Goal: Task Accomplishment & Management: Manage account settings

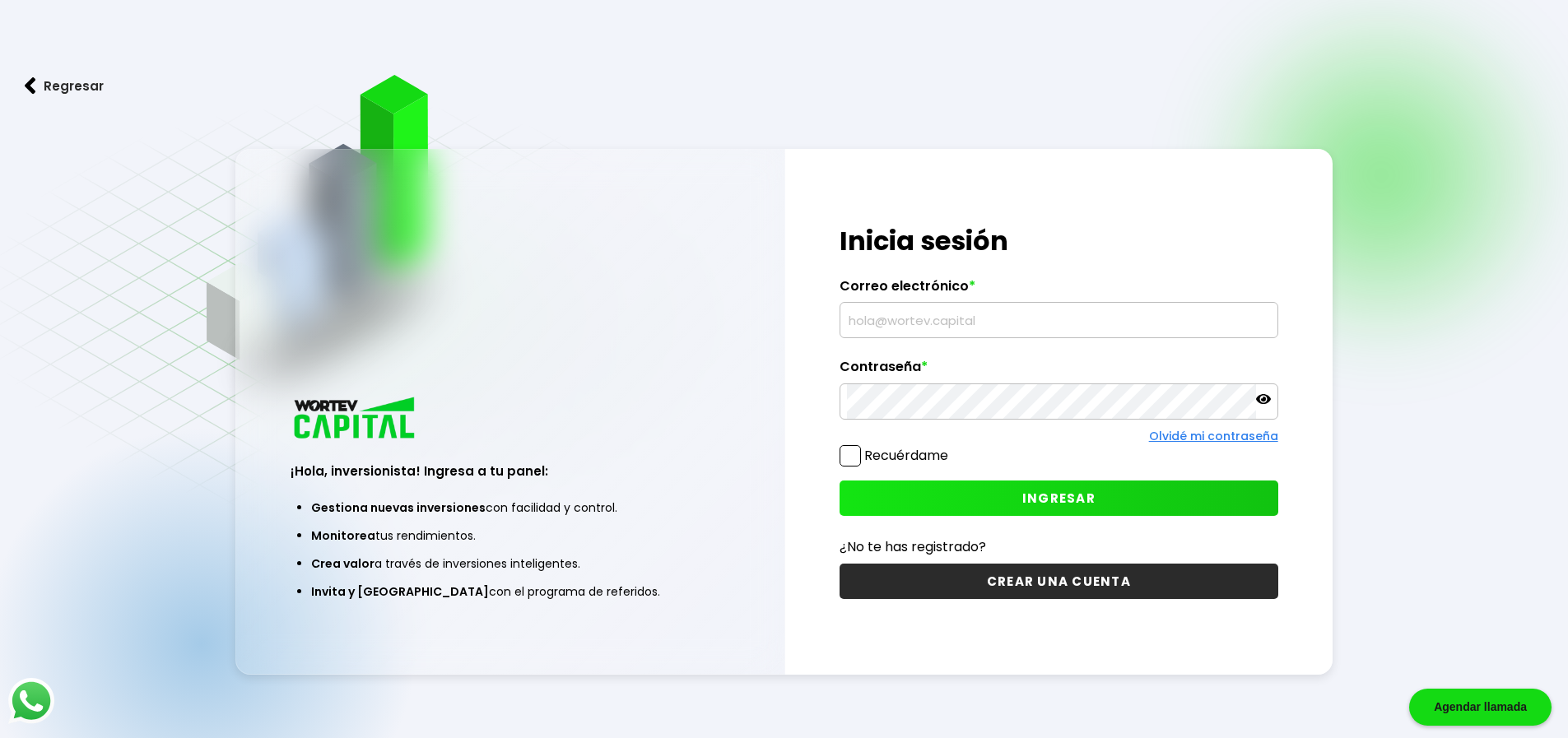
click at [925, 323] on input "text" at bounding box center [1059, 320] width 424 height 35
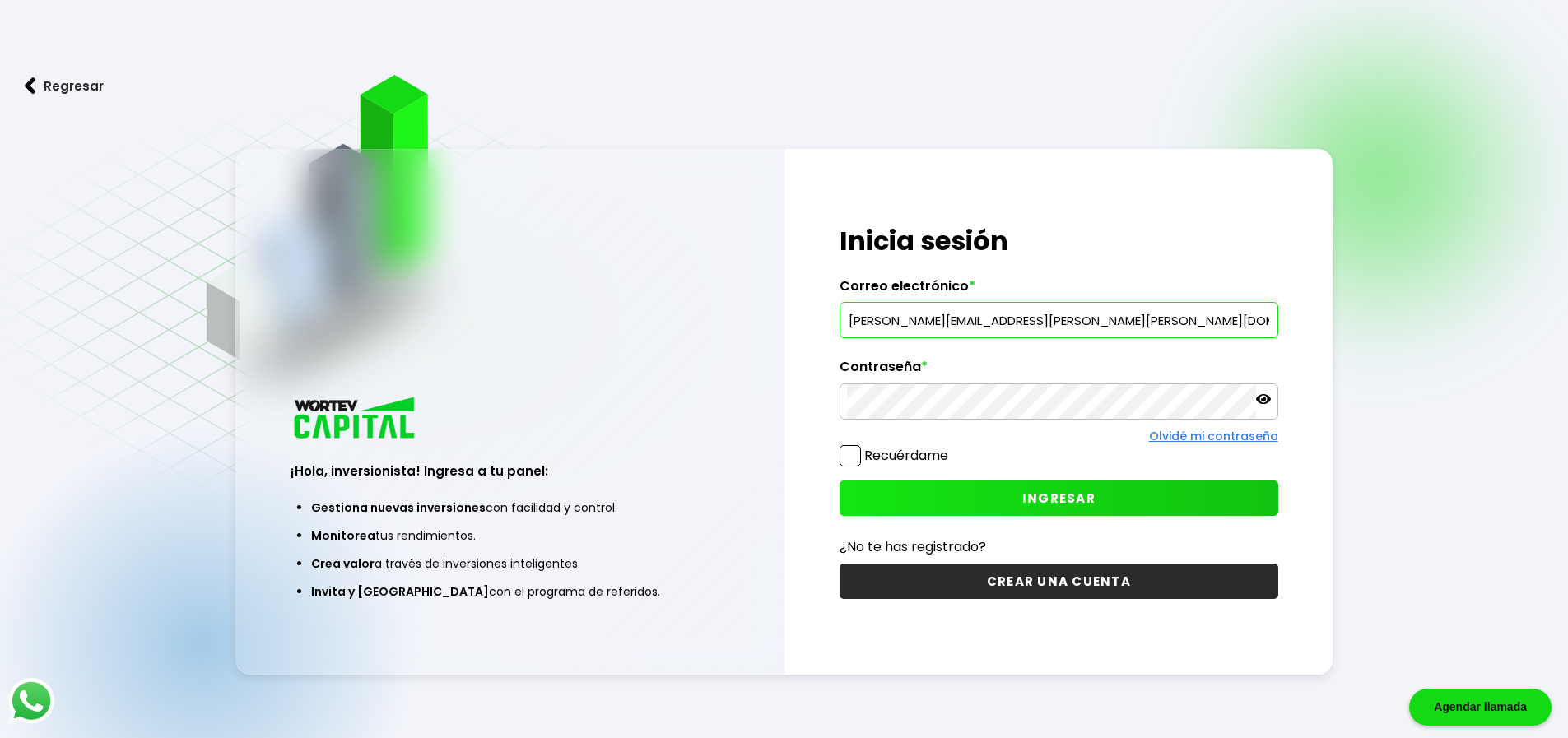
type input "[PERSON_NAME][EMAIL_ADDRESS][PERSON_NAME][PERSON_NAME][DOMAIN_NAME]"
click at [1062, 505] on span "INGRESAR" at bounding box center [1058, 498] width 73 height 17
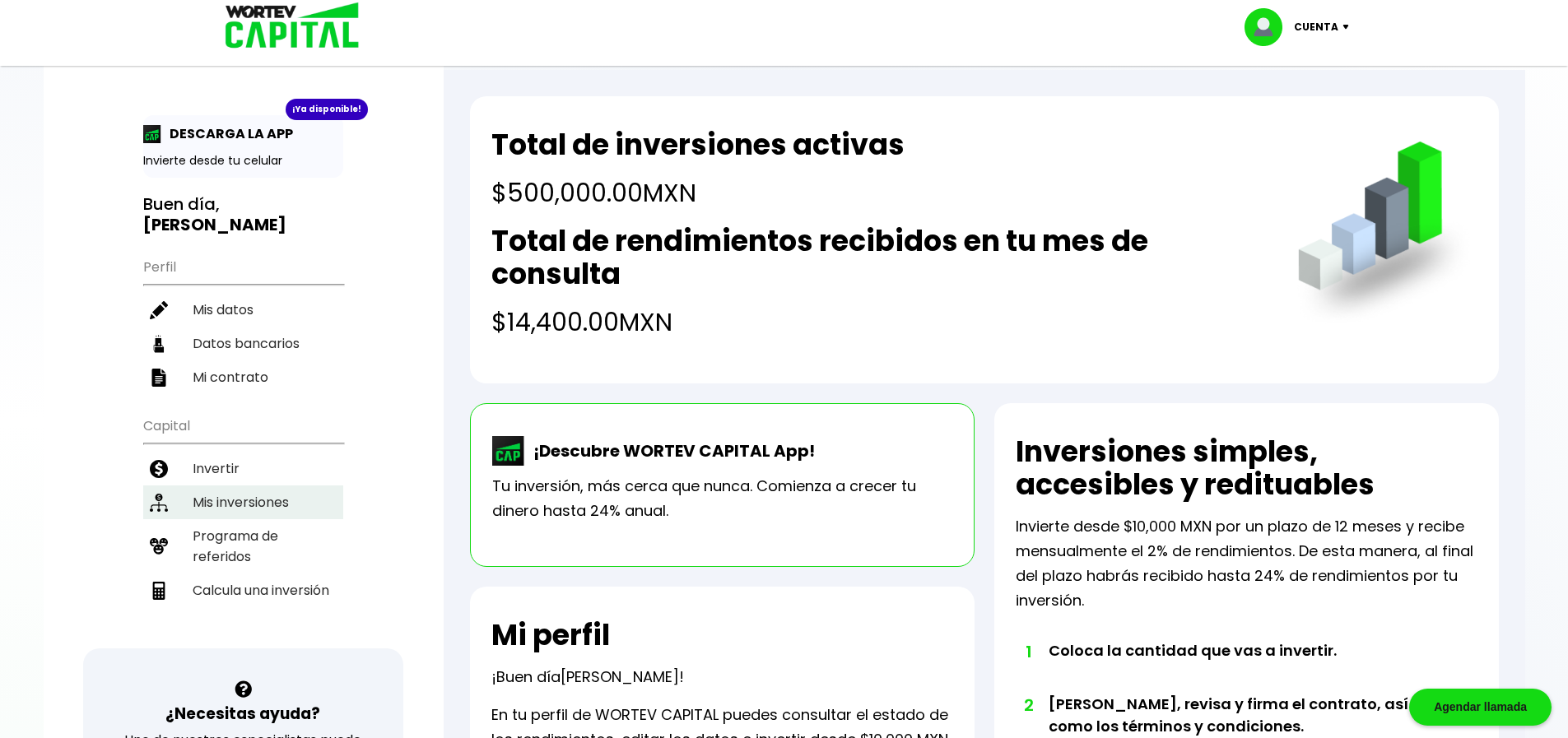
click at [248, 489] on li "Mis inversiones" at bounding box center [243, 503] width 200 height 34
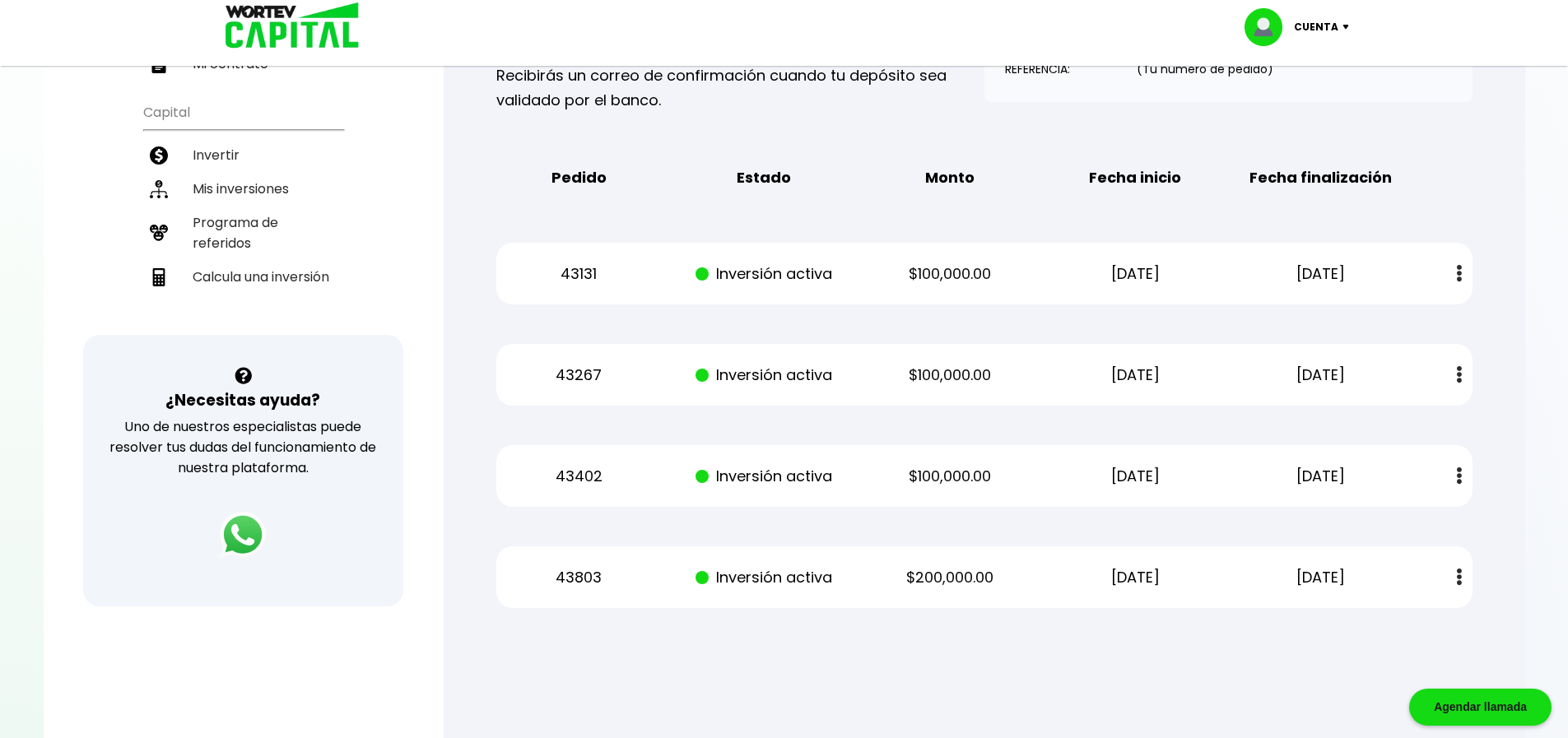
scroll to position [329, 0]
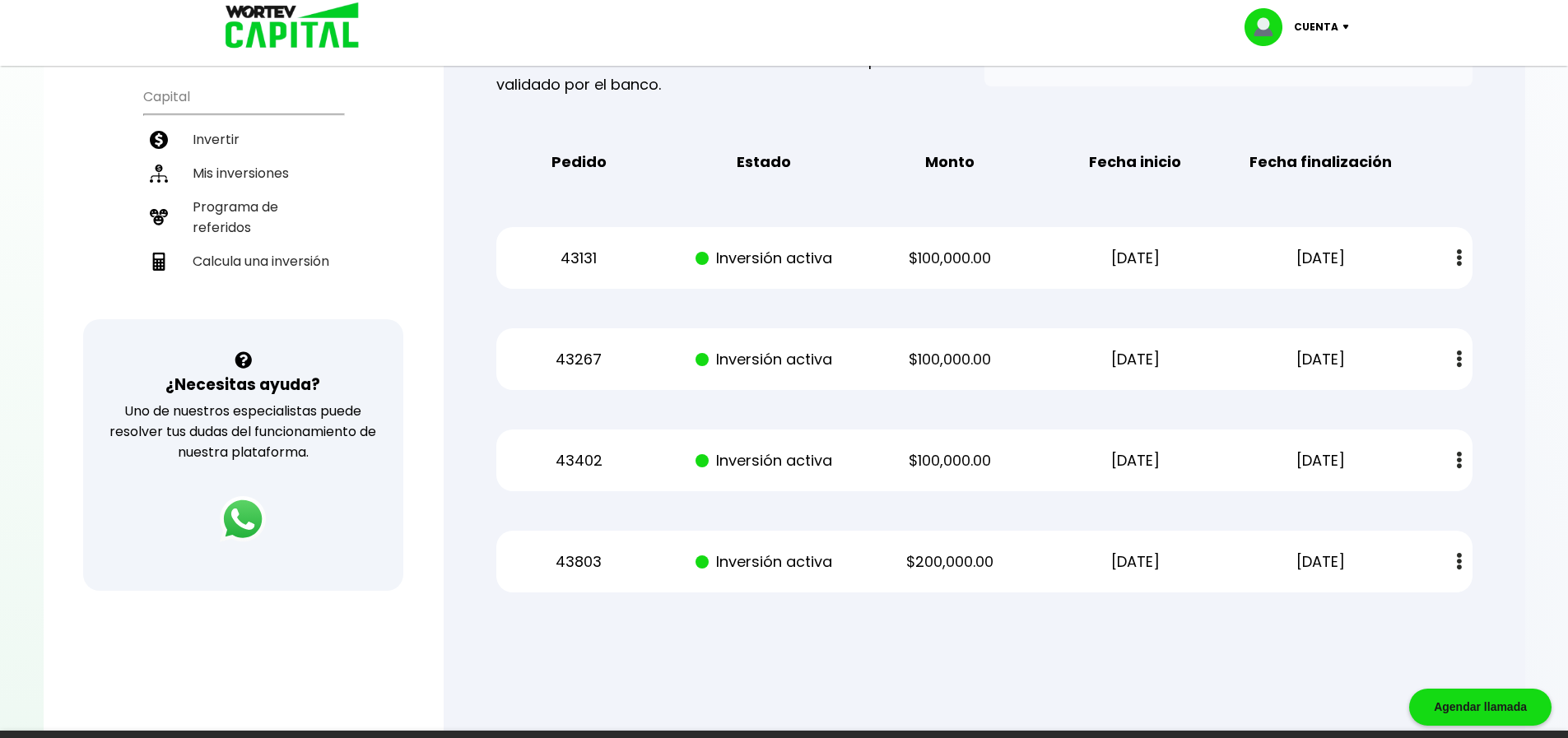
click at [1340, 29] on img at bounding box center [1349, 26] width 23 height 5
click at [1294, 118] on li "Cerrar sesión" at bounding box center [1299, 110] width 131 height 34
